Goal: Download file/media

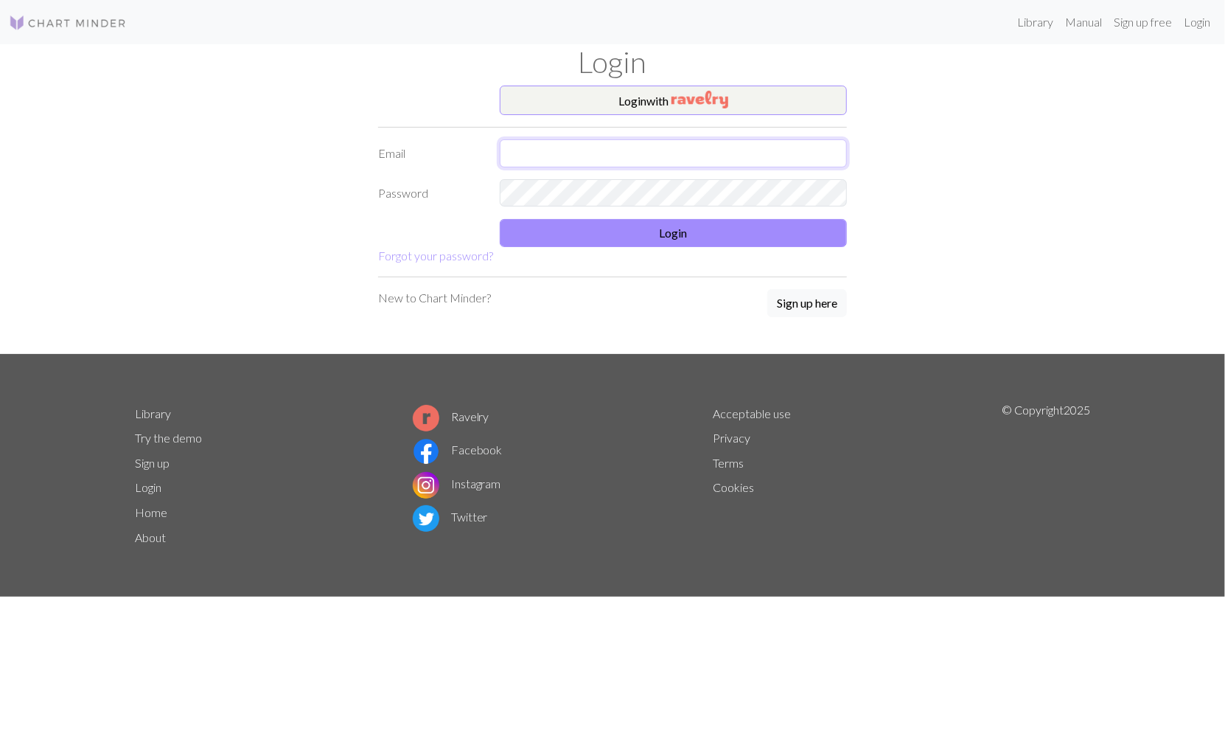
click at [600, 153] on input "text" at bounding box center [673, 153] width 347 height 28
type input "marishade@gmail.com"
click at [696, 240] on button "Login" at bounding box center [673, 233] width 347 height 28
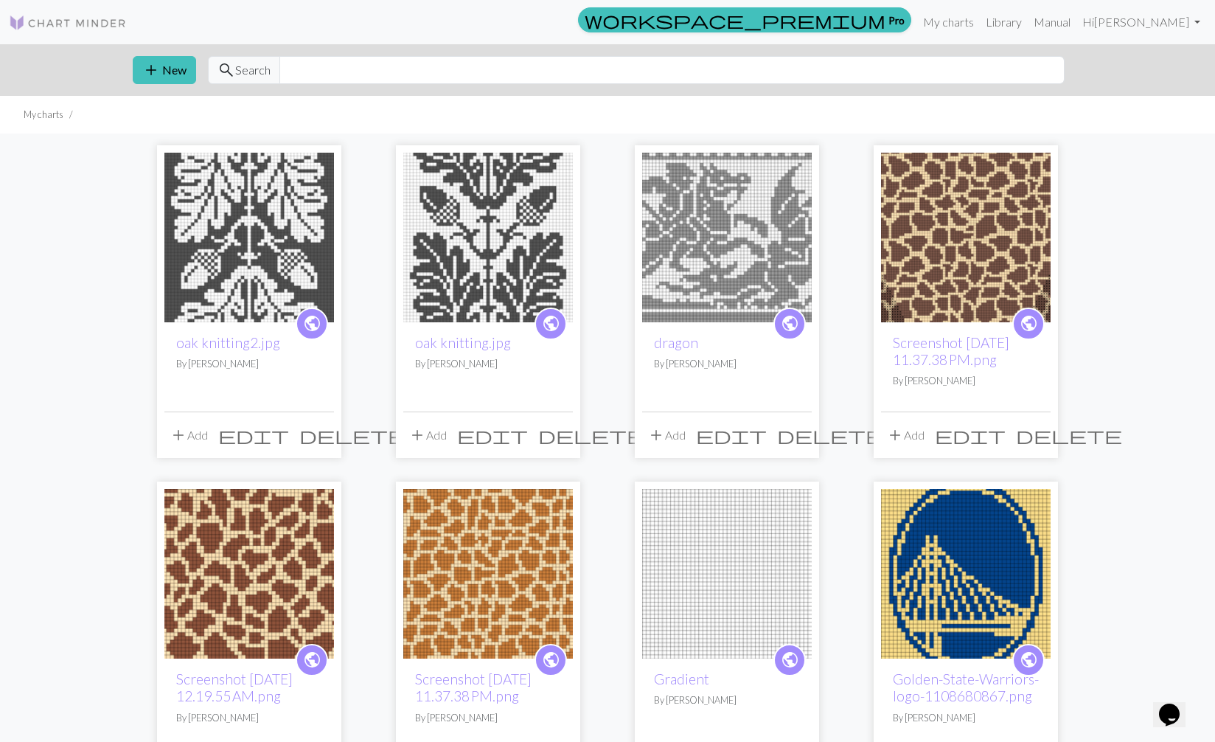
click at [475, 262] on img at bounding box center [488, 238] width 170 height 170
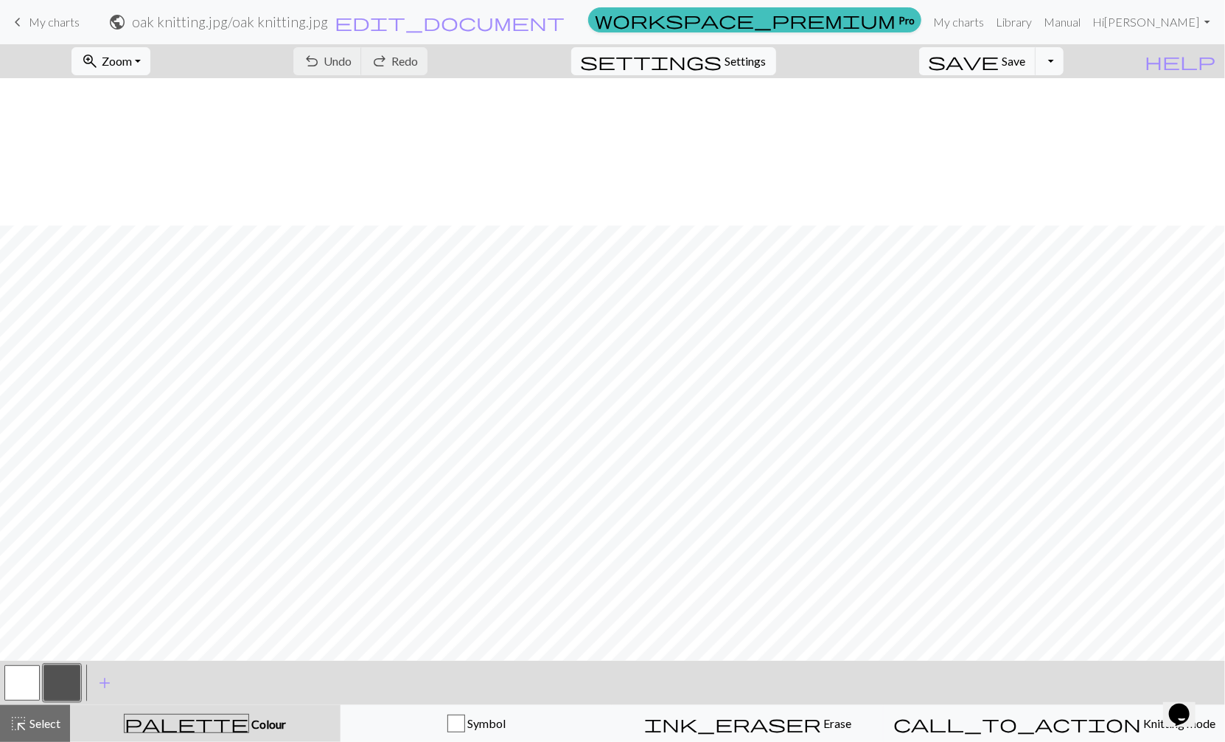
scroll to position [147, 0]
click at [66, 673] on button "button" at bounding box center [61, 682] width 35 height 35
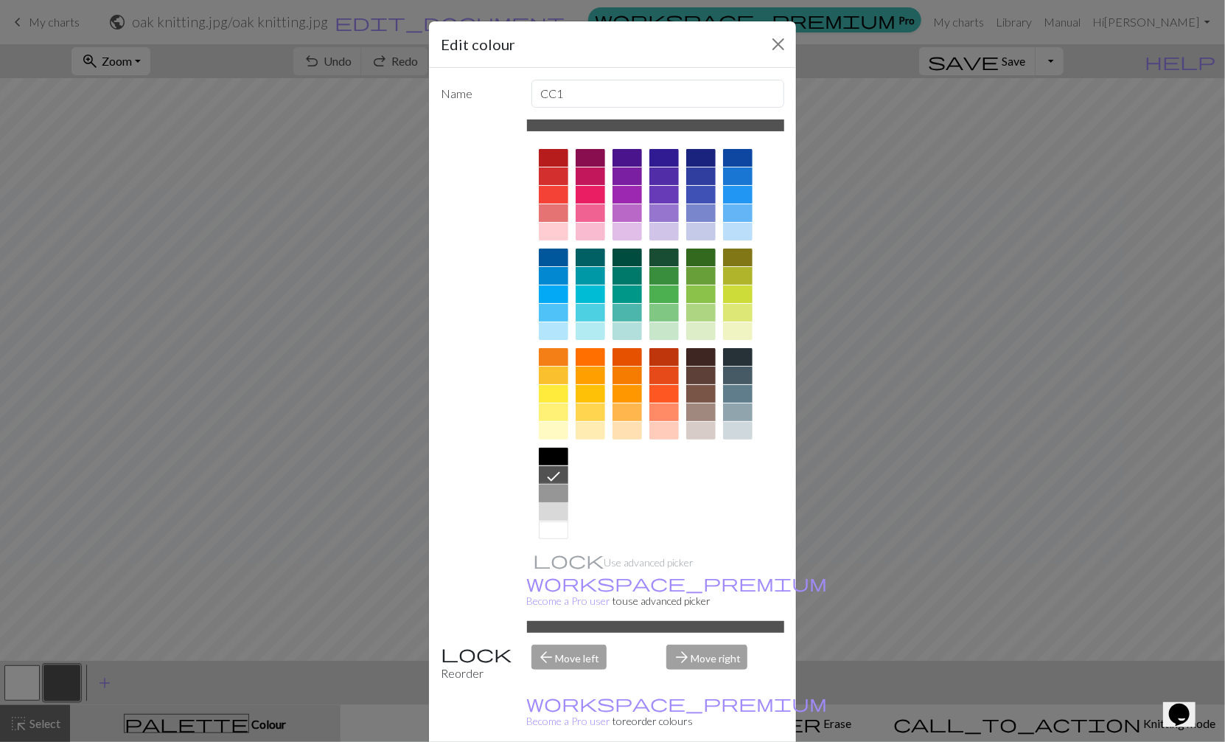
click at [551, 488] on div at bounding box center [553, 493] width 29 height 18
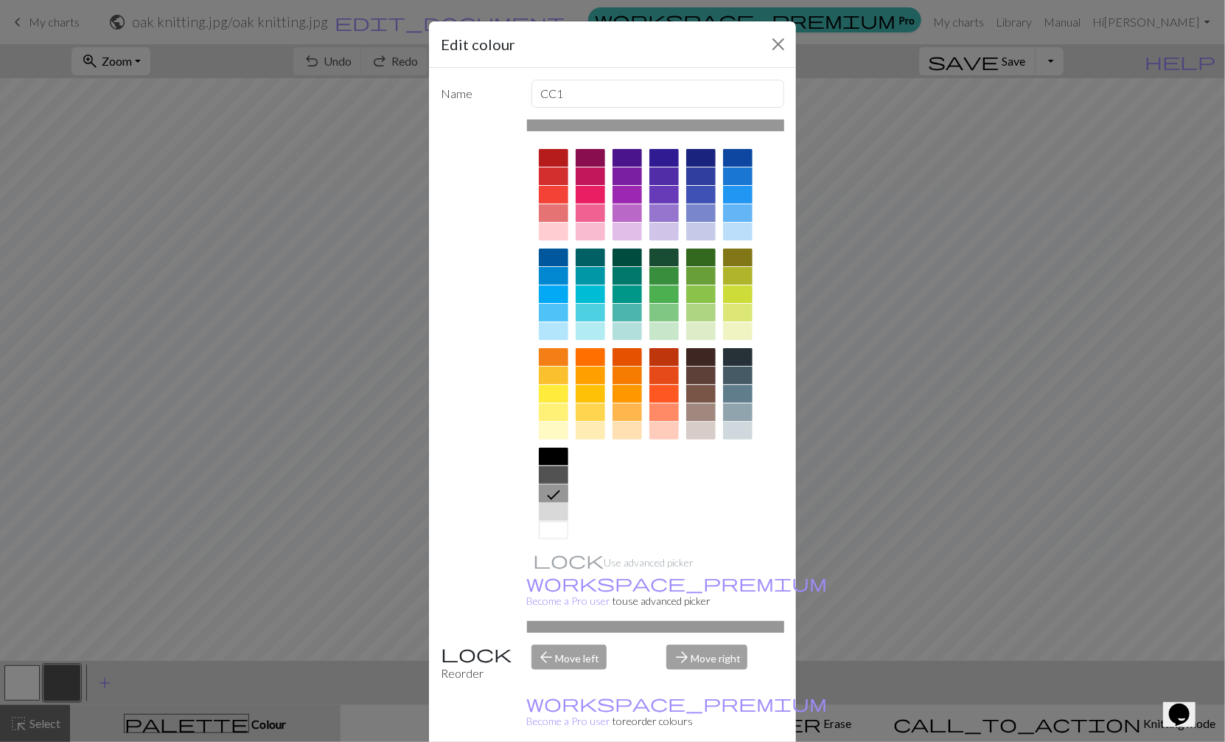
scroll to position [67, 0]
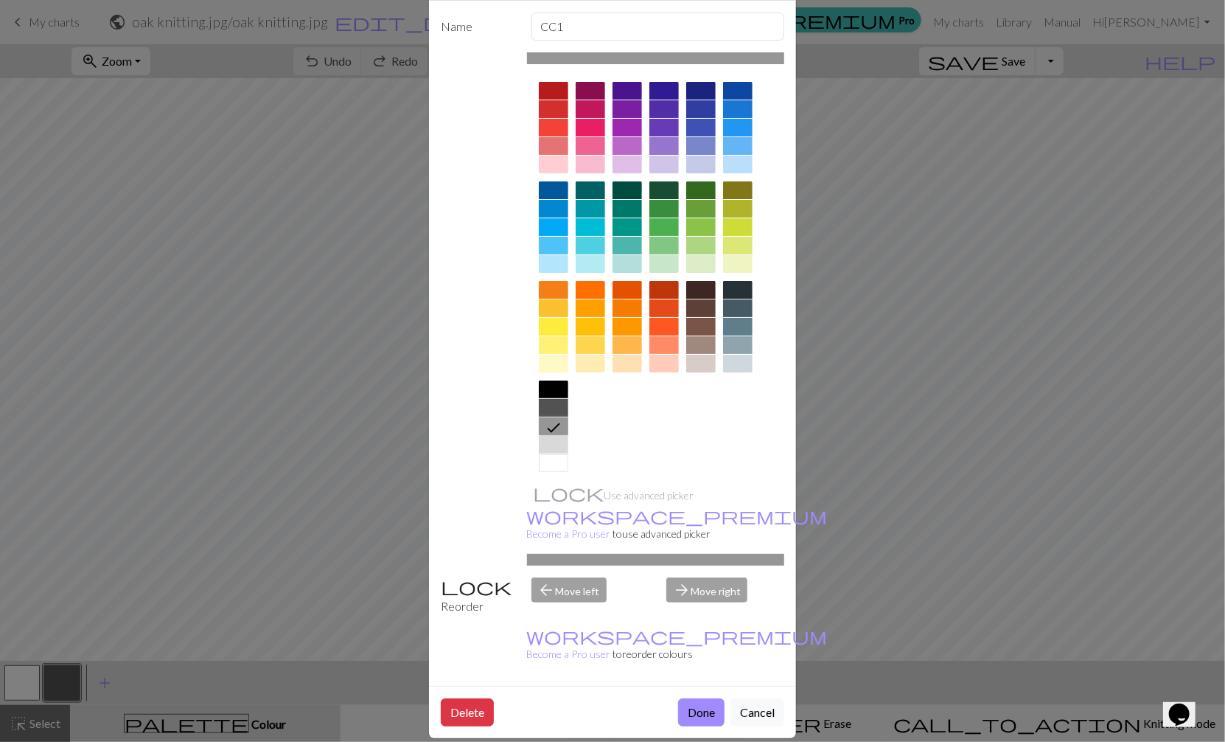
click at [694, 716] on div "Delete Done Cancel" at bounding box center [612, 711] width 367 height 52
click at [686, 703] on button "Done" at bounding box center [701, 712] width 46 height 28
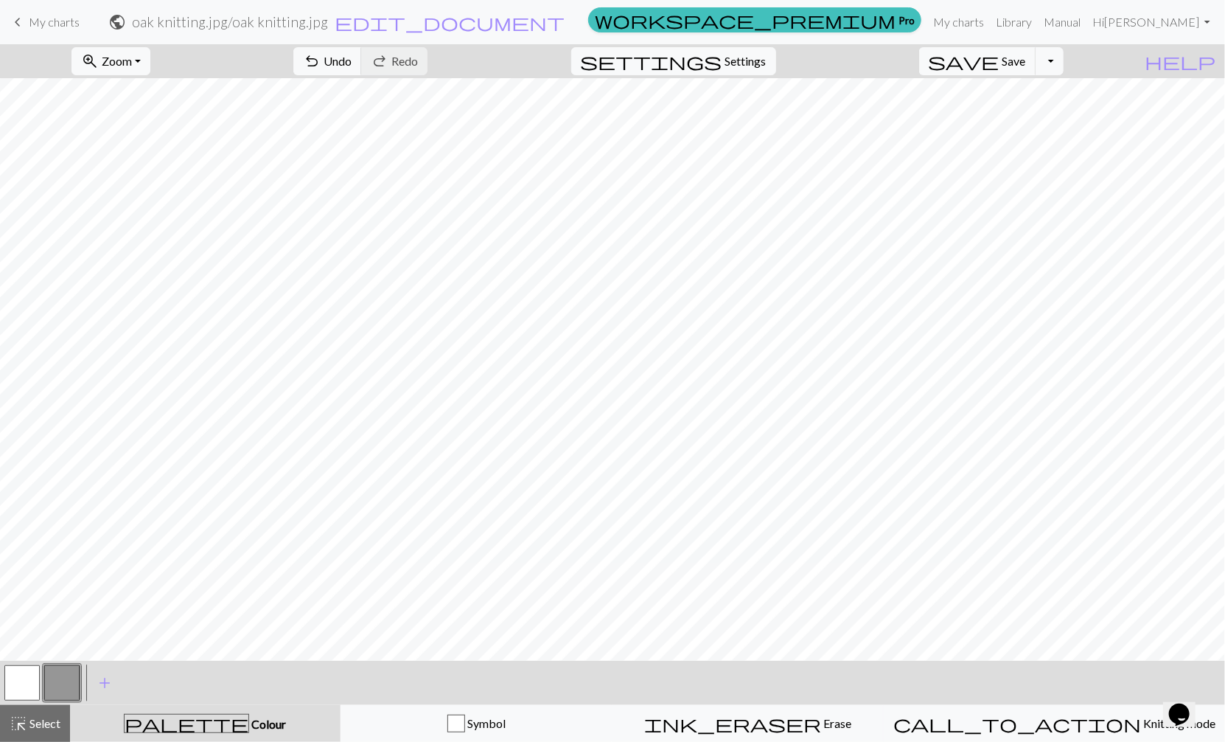
scroll to position [0, 0]
click at [999, 62] on button "save Save Save" at bounding box center [977, 61] width 117 height 28
click at [1026, 68] on span "Save" at bounding box center [1014, 61] width 24 height 14
click at [1064, 65] on button "Toggle Dropdown" at bounding box center [1050, 61] width 28 height 28
click at [1058, 114] on button "save_alt Download" at bounding box center [941, 117] width 243 height 24
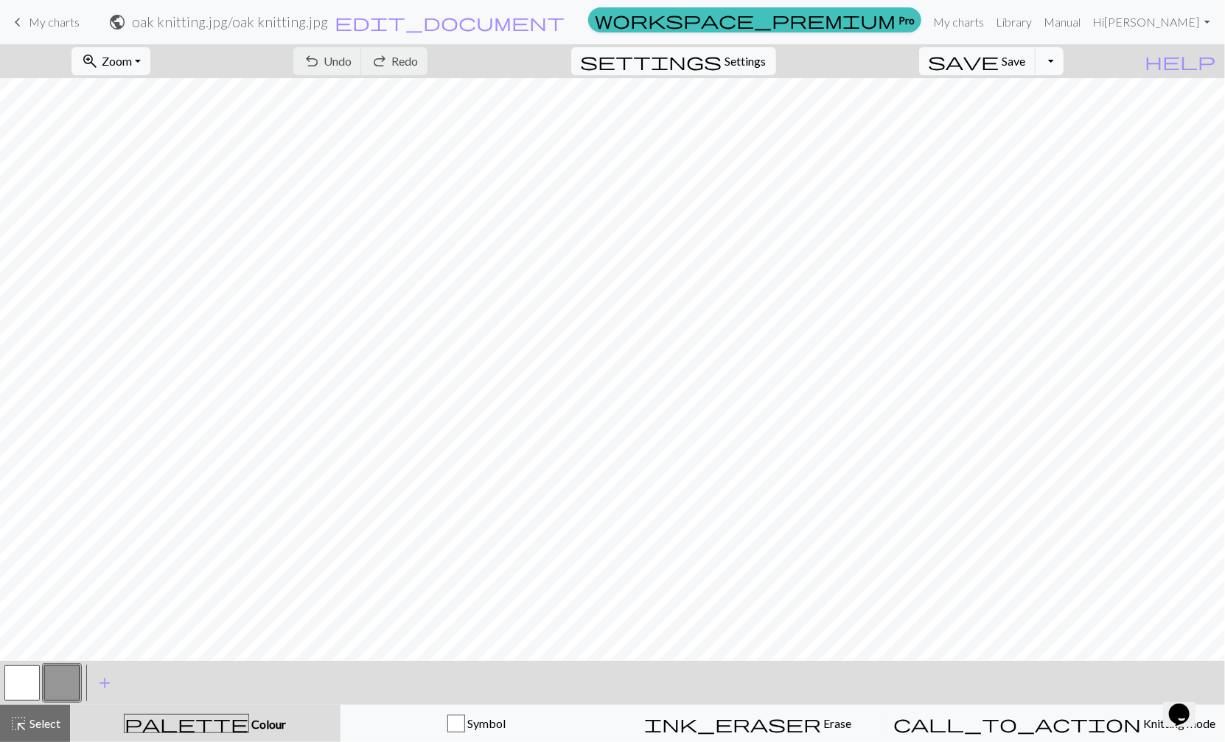
click at [1064, 59] on button "Toggle Dropdown" at bounding box center [1050, 61] width 28 height 28
click at [1033, 122] on button "save_alt Download" at bounding box center [941, 117] width 243 height 24
click at [559, 44] on button "Download" at bounding box center [576, 48] width 71 height 28
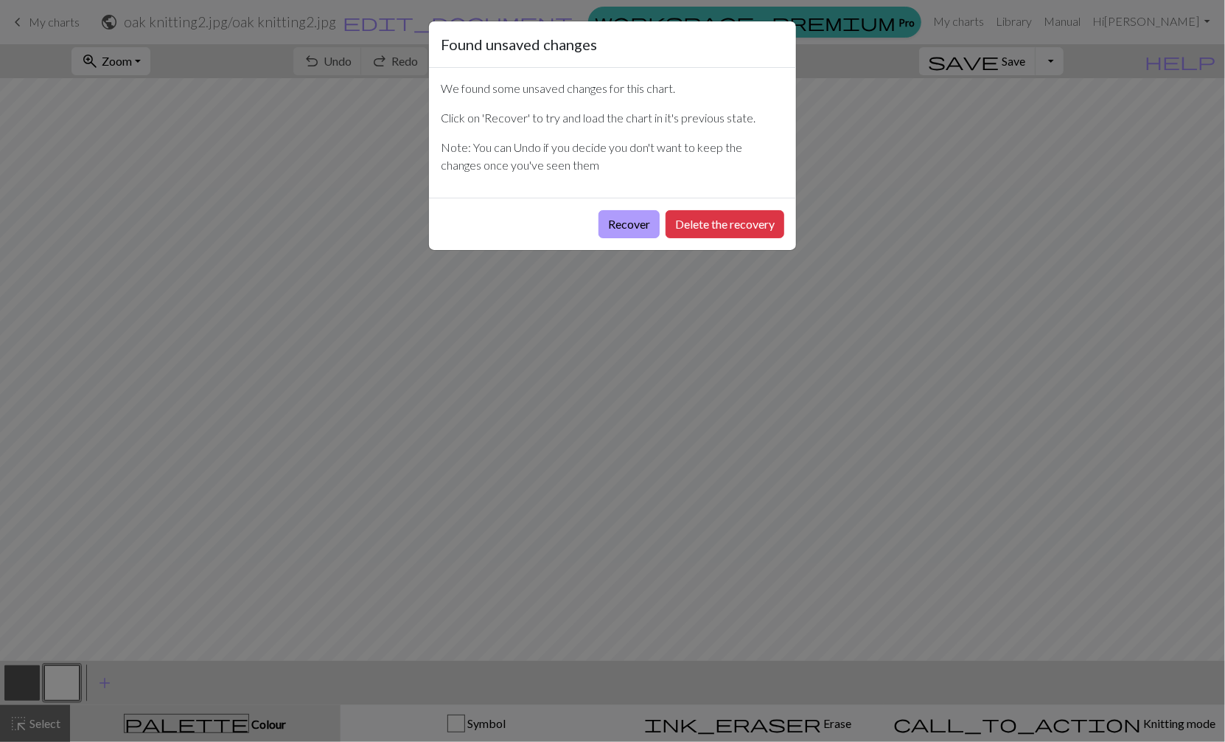
click at [623, 227] on button "Recover" at bounding box center [629, 224] width 61 height 28
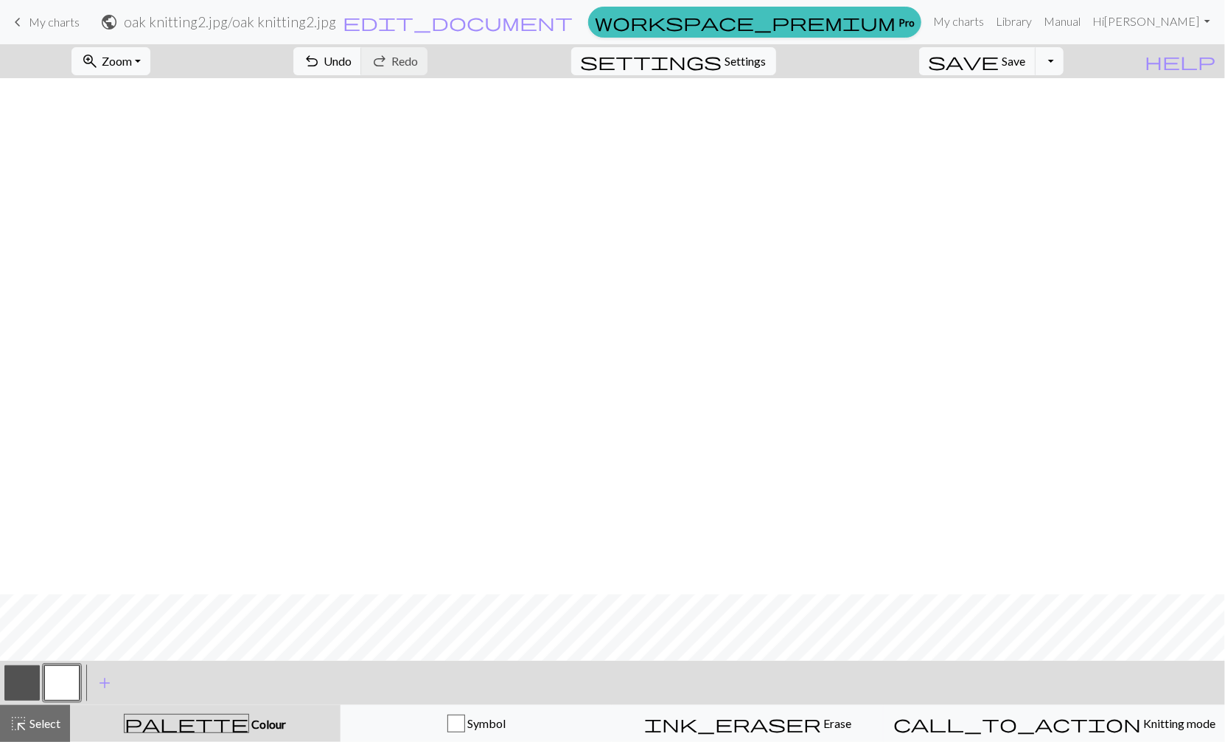
scroll to position [1032, 0]
click at [20, 678] on button "button" at bounding box center [21, 682] width 35 height 35
click at [20, 677] on button "button" at bounding box center [21, 682] width 35 height 35
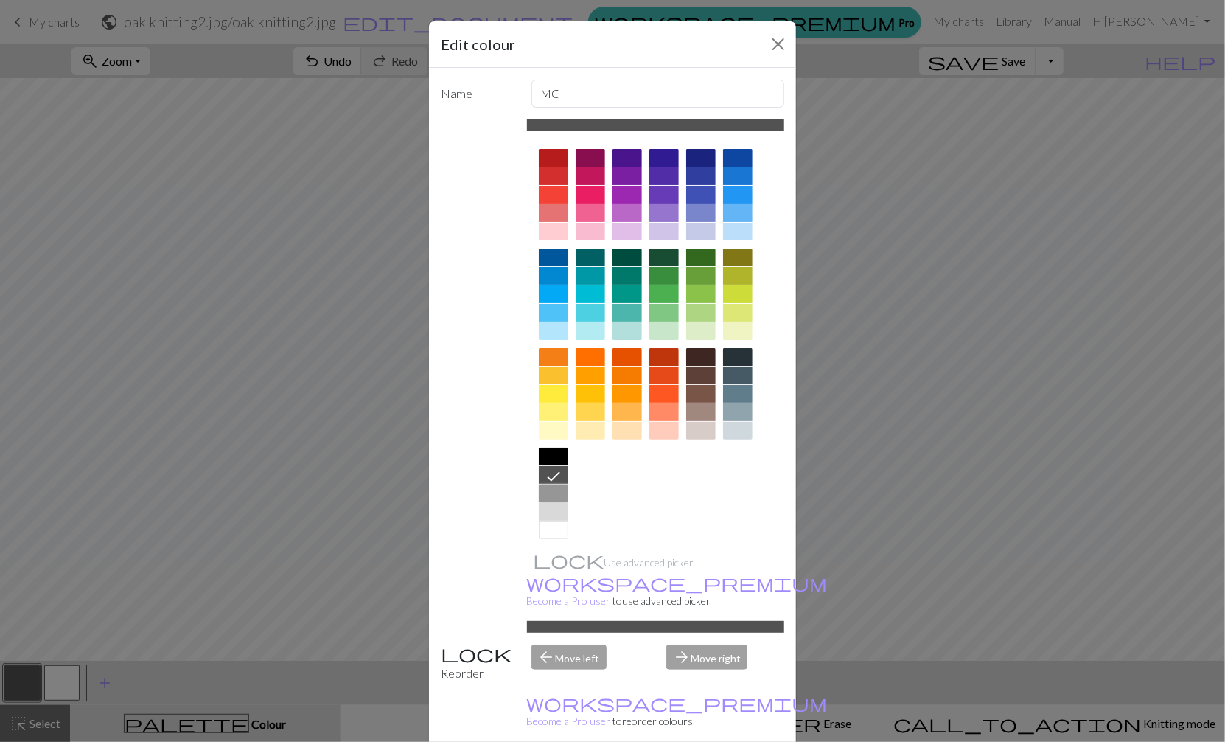
click at [549, 489] on div at bounding box center [553, 493] width 29 height 18
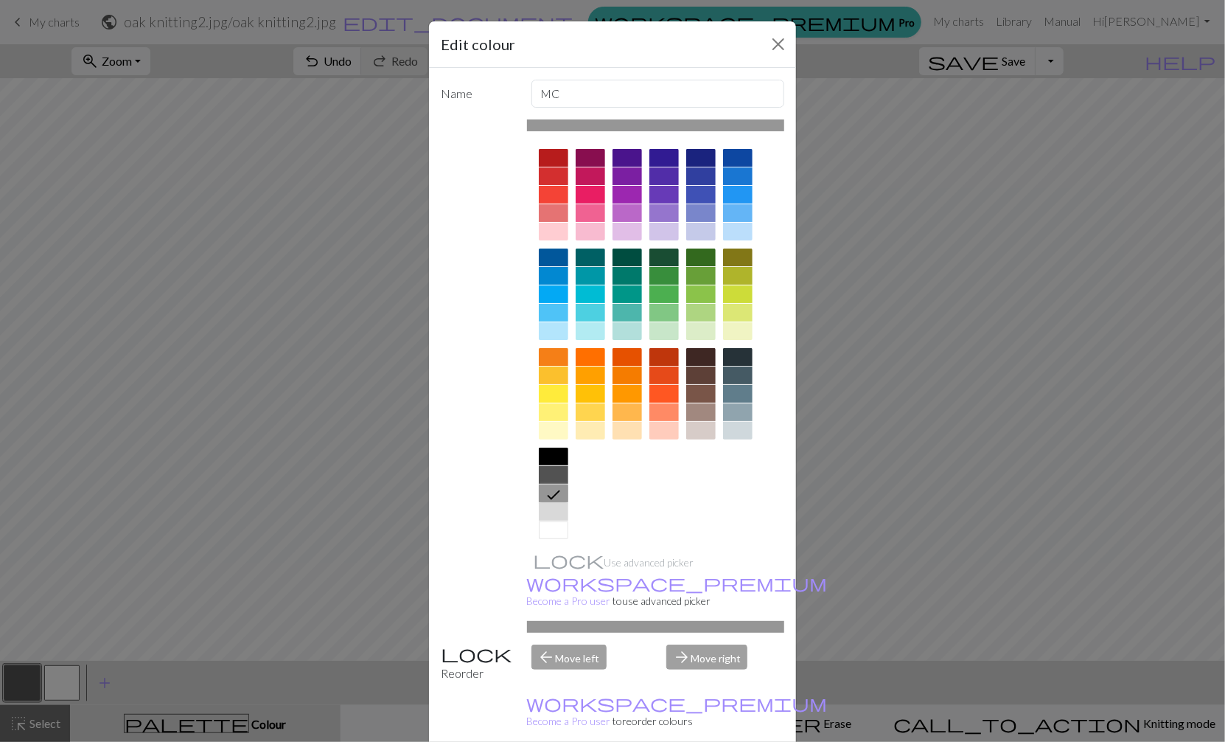
scroll to position [84, 0]
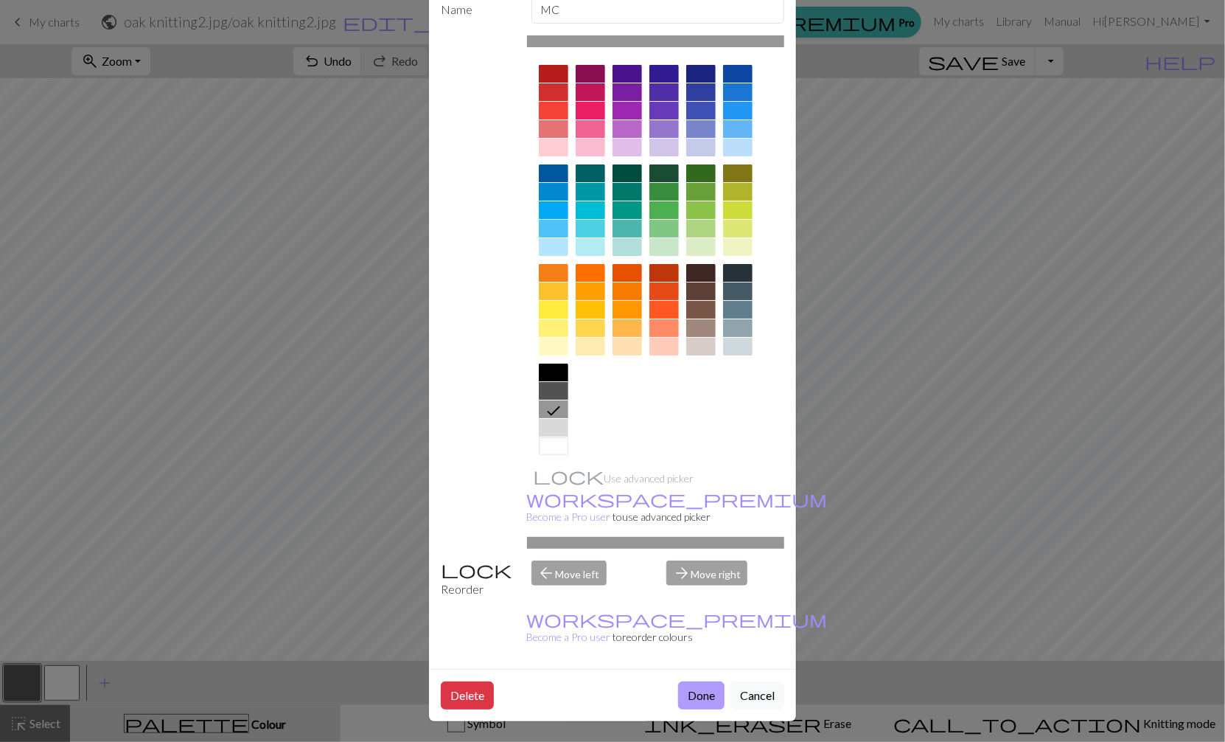
click at [690, 685] on button "Done" at bounding box center [701, 695] width 46 height 28
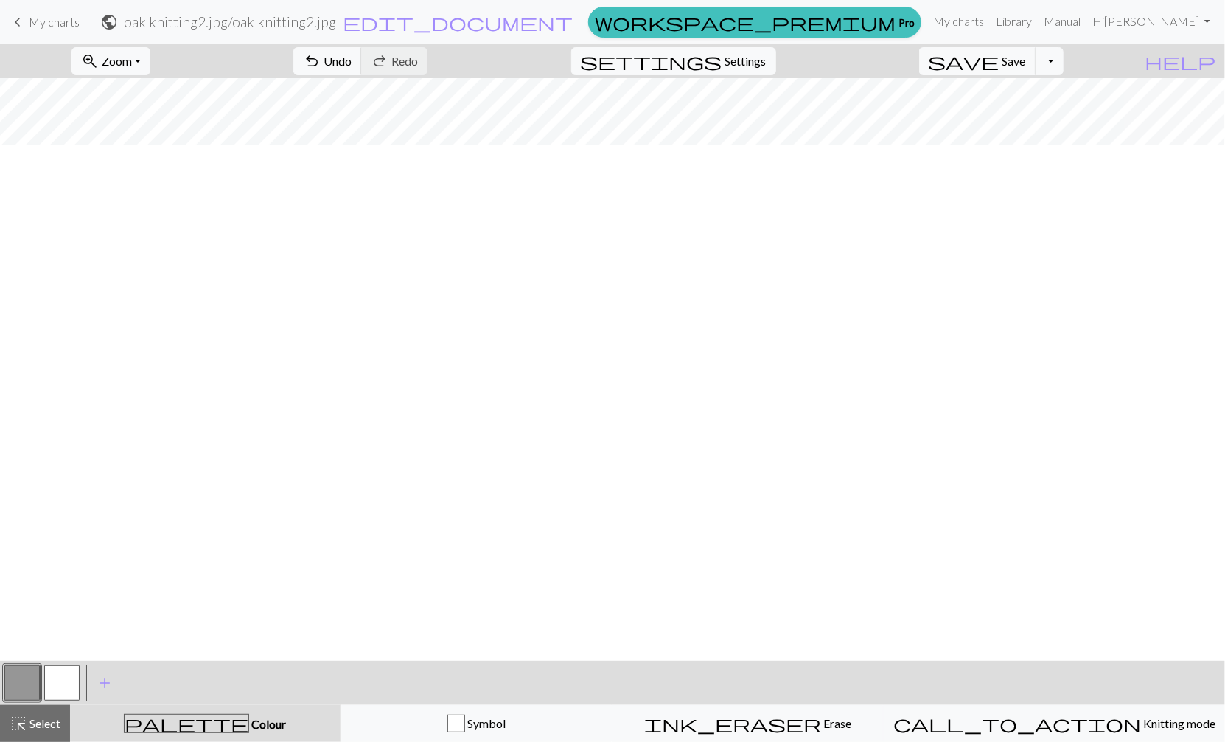
scroll to position [885, 0]
click at [27, 685] on button "button" at bounding box center [21, 682] width 35 height 35
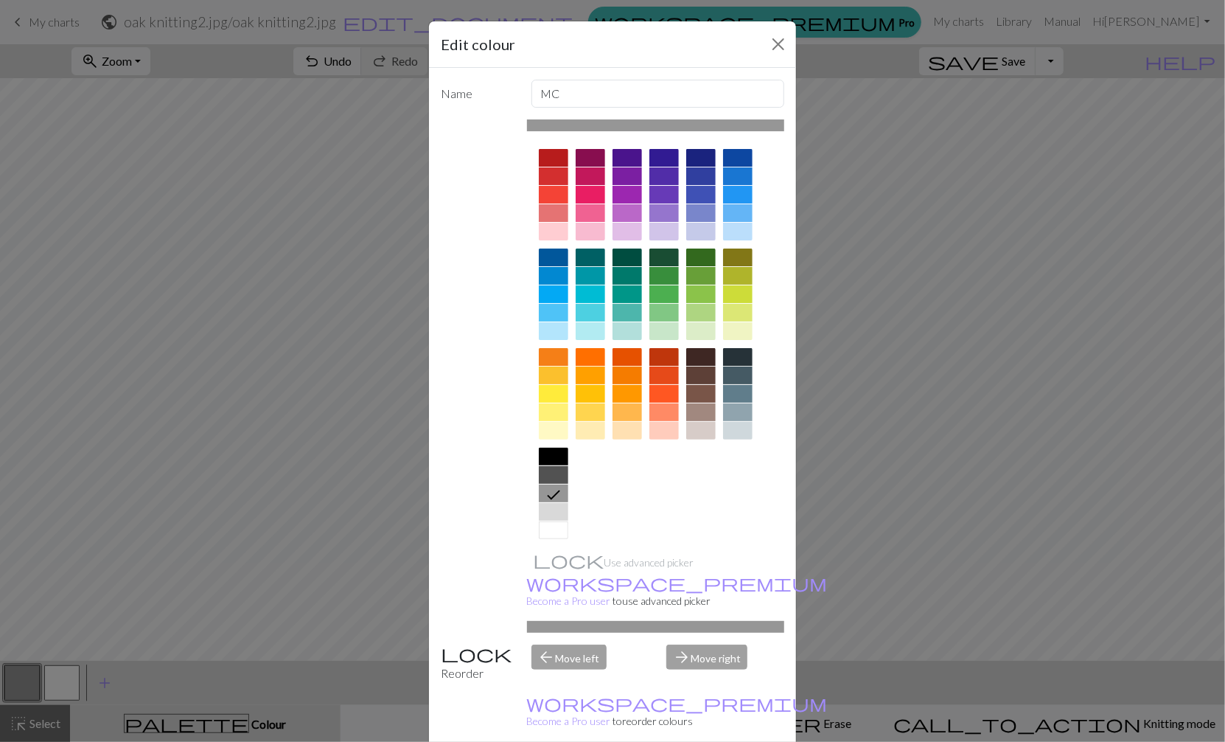
click at [557, 510] on div at bounding box center [553, 512] width 29 height 18
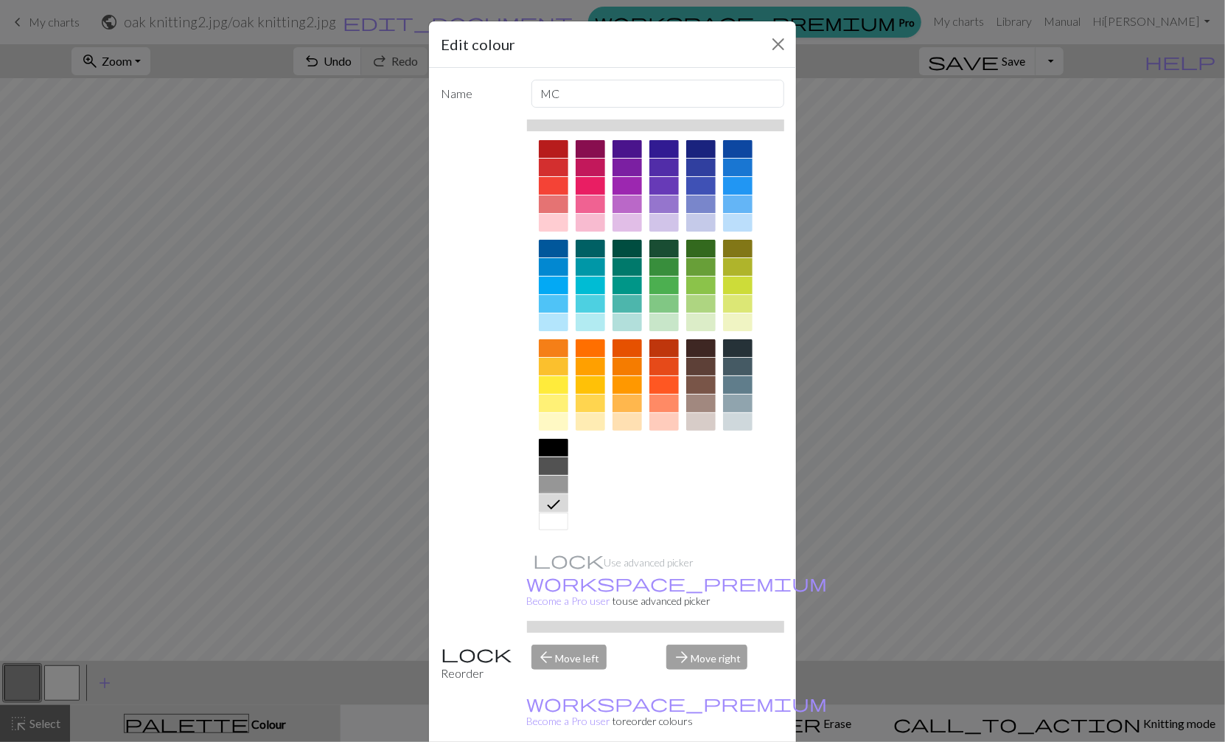
scroll to position [84, 0]
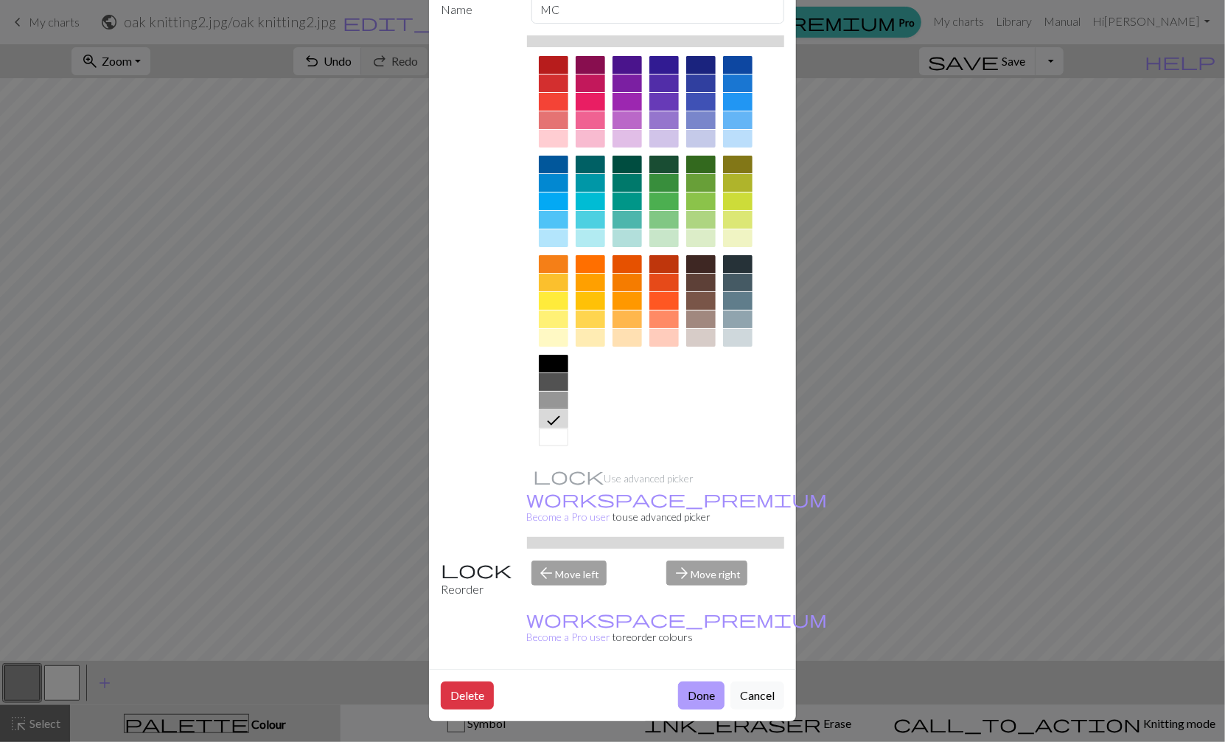
click at [686, 699] on button "Done" at bounding box center [701, 695] width 46 height 28
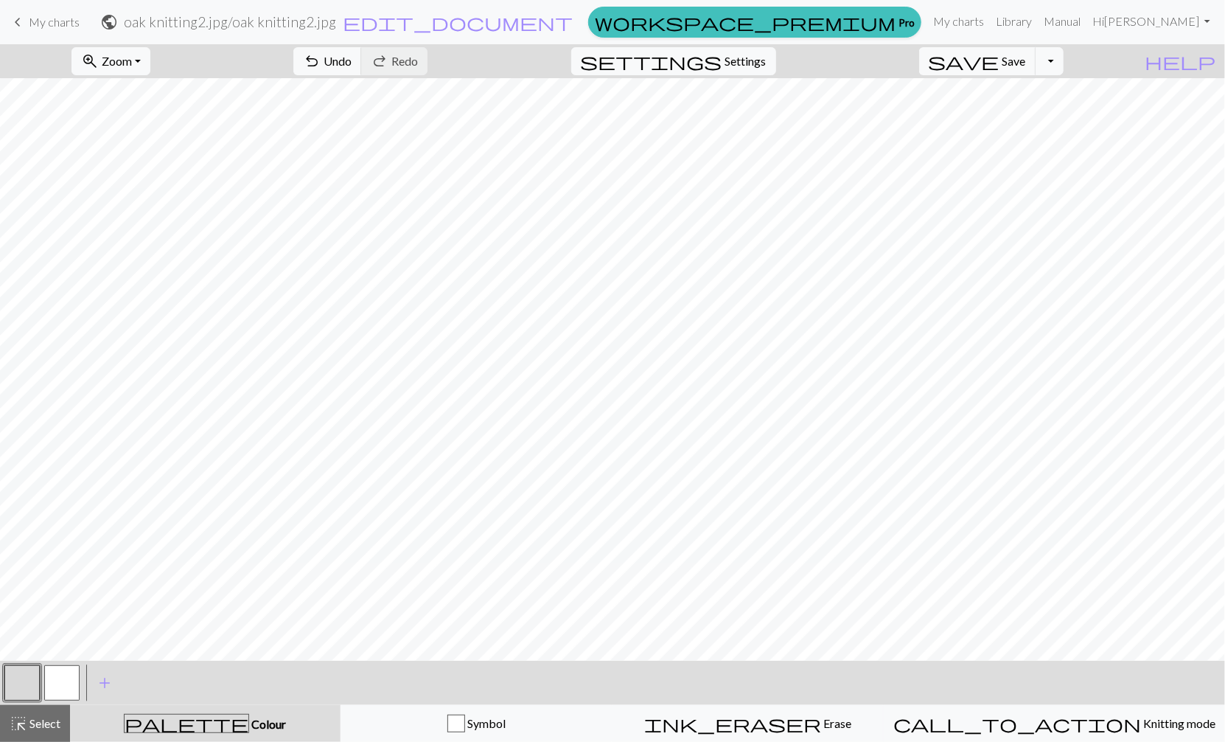
click at [24, 683] on button "button" at bounding box center [21, 682] width 35 height 35
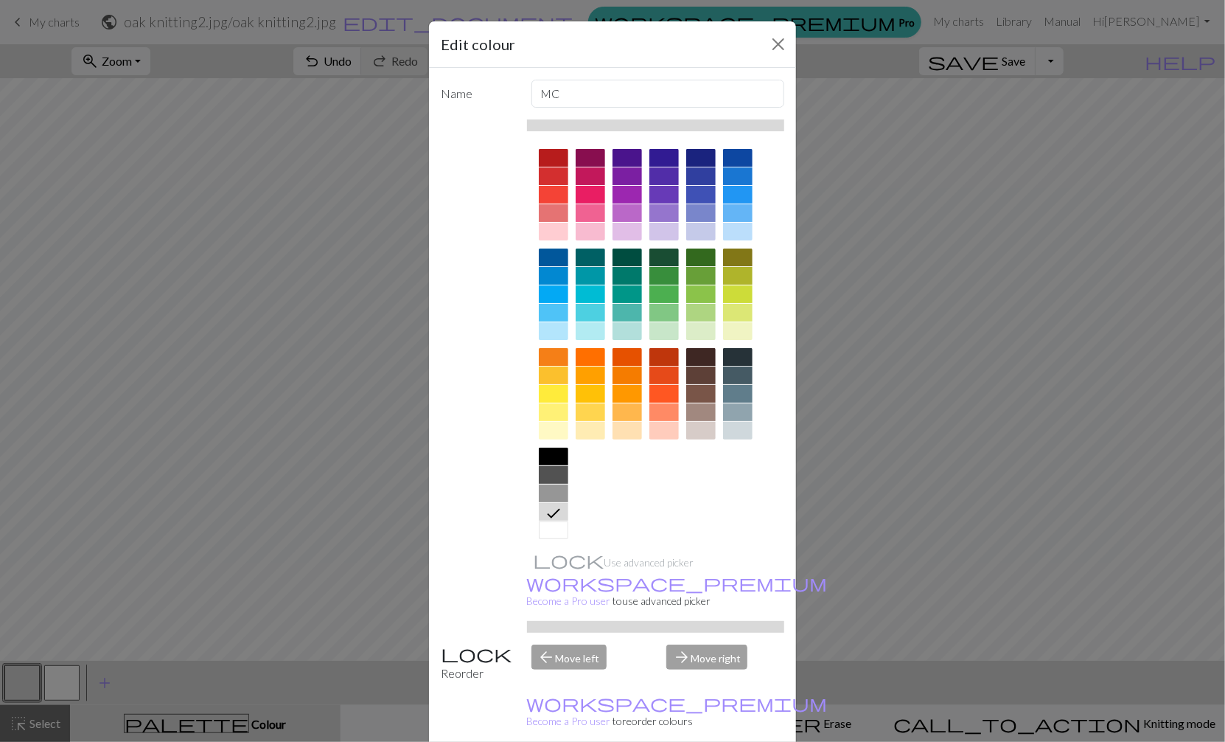
click at [539, 489] on div at bounding box center [553, 493] width 29 height 18
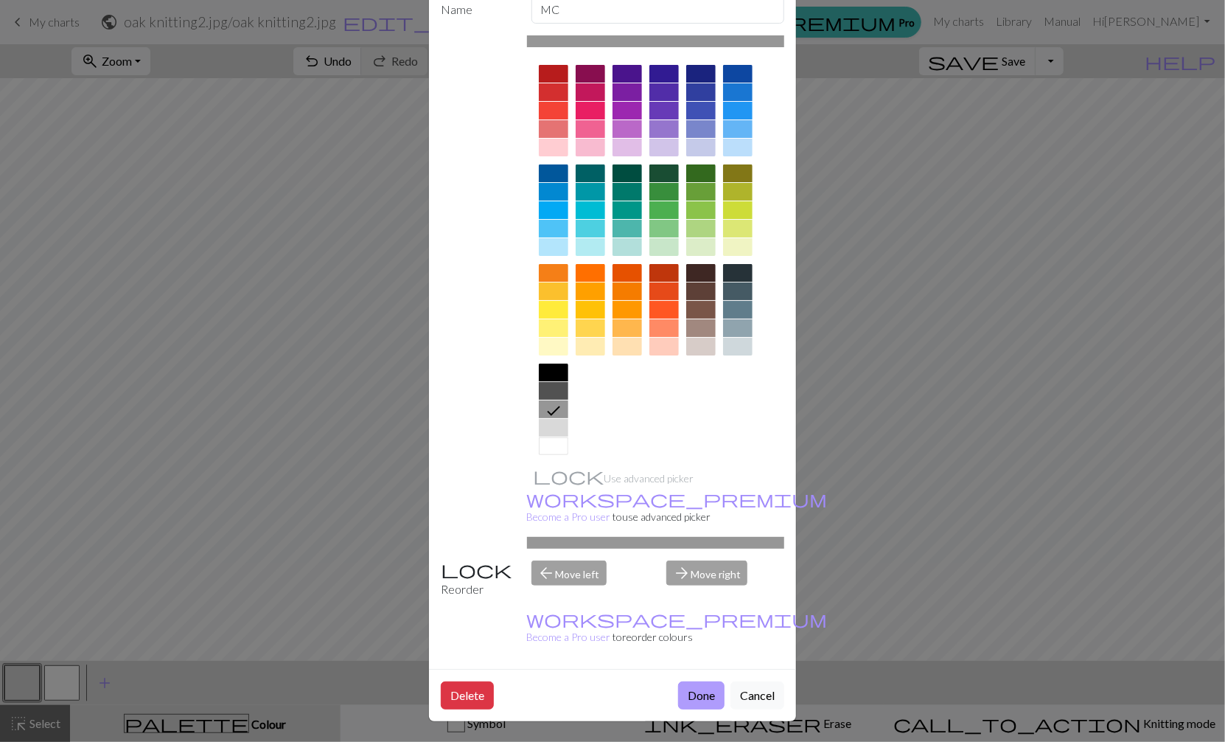
click at [688, 696] on button "Done" at bounding box center [701, 695] width 46 height 28
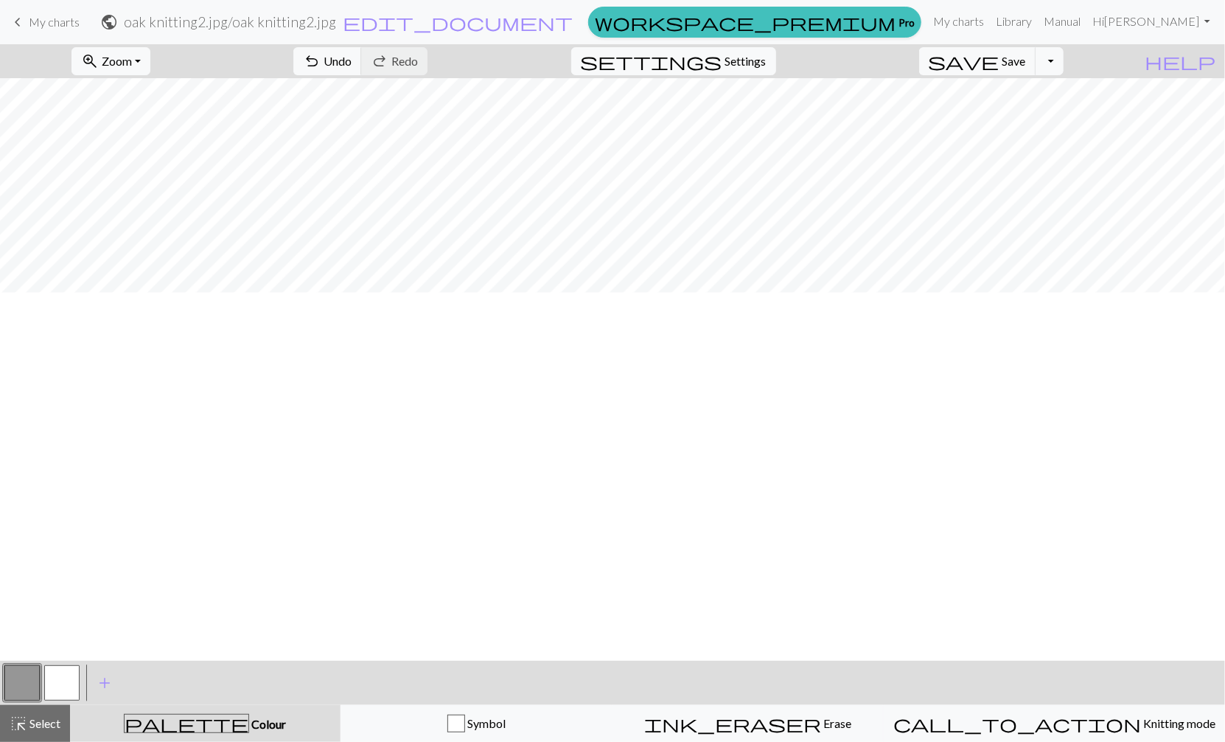
scroll to position [777, 0]
click at [968, 62] on span "save" at bounding box center [964, 61] width 71 height 21
click at [1054, 67] on button "Toggle Dropdown" at bounding box center [1050, 61] width 28 height 28
click at [879, 124] on button "save_alt Download" at bounding box center [941, 117] width 243 height 24
click at [587, 52] on button "Download" at bounding box center [576, 48] width 71 height 28
